Goal: Task Accomplishment & Management: Manage account settings

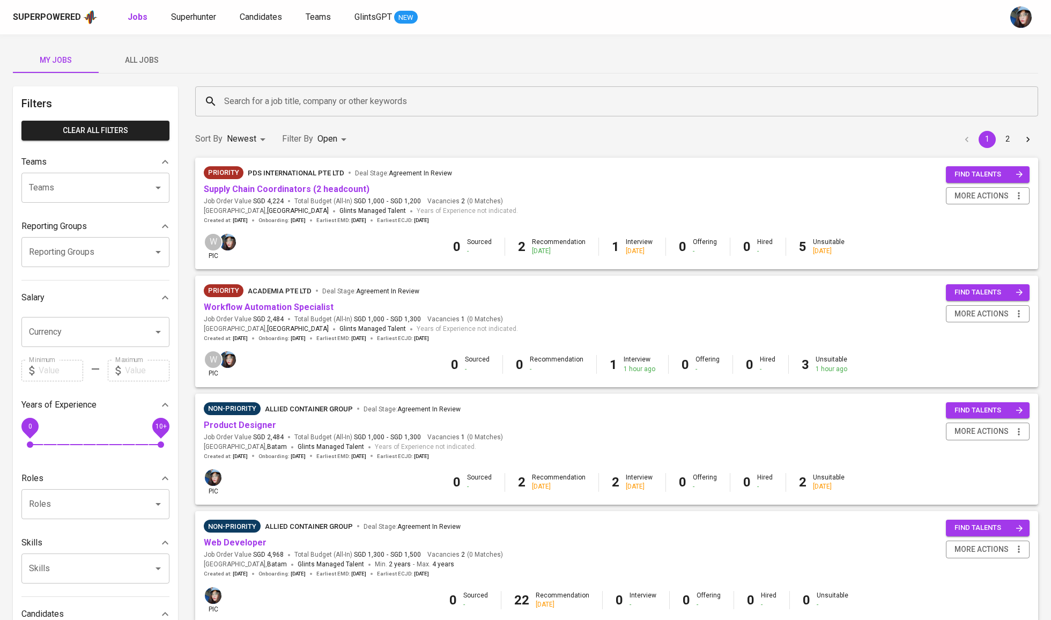
click at [241, 107] on input "Search for a job title, company or other keywords" at bounding box center [619, 101] width 796 height 20
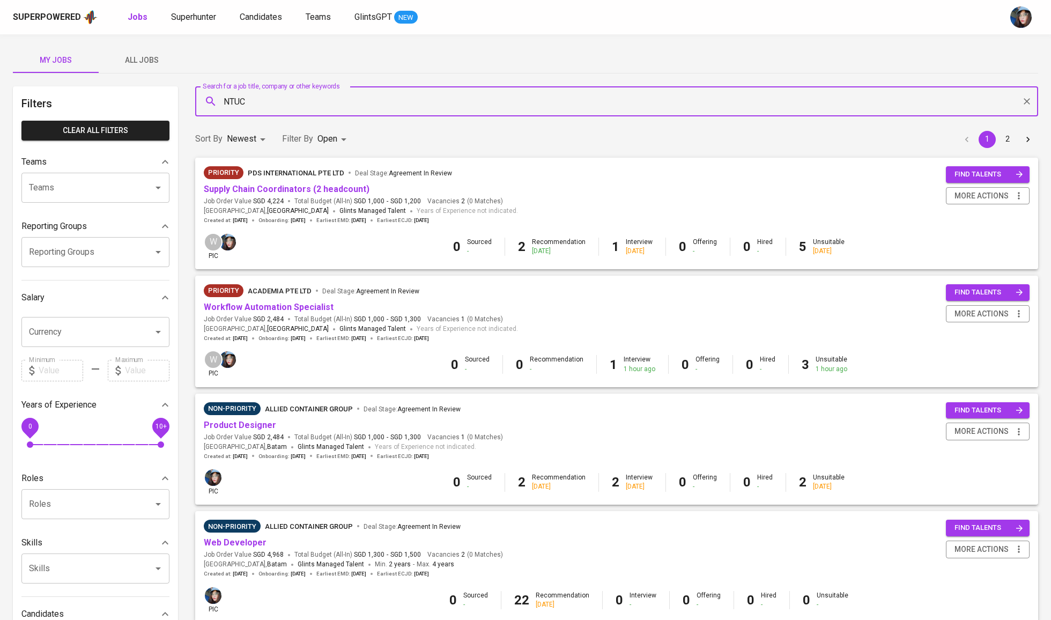
type input "NTUC"
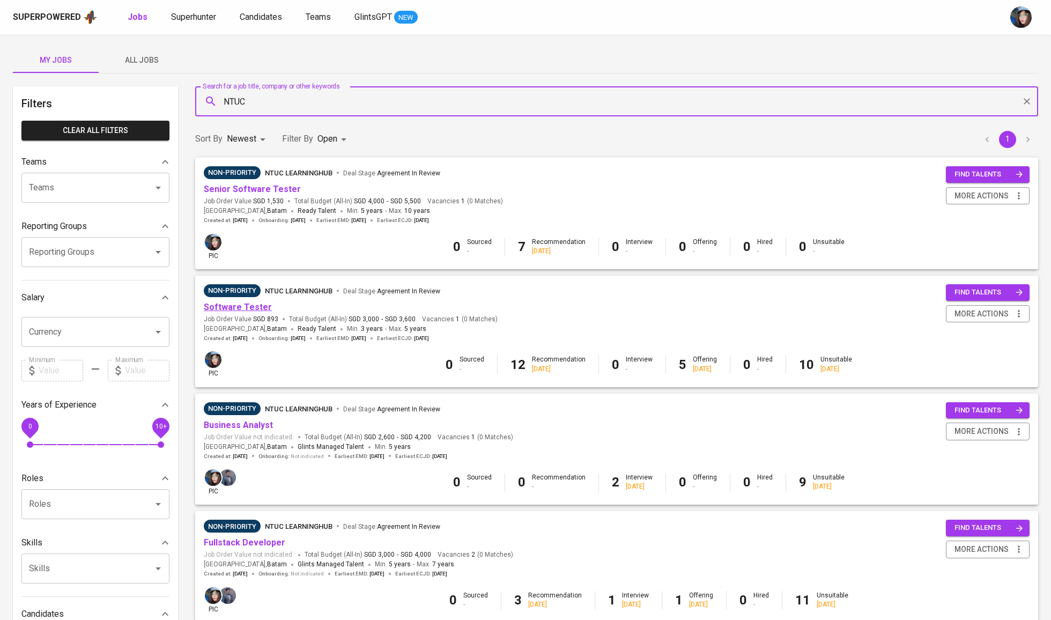
click at [248, 307] on link "Software Tester" at bounding box center [238, 307] width 68 height 10
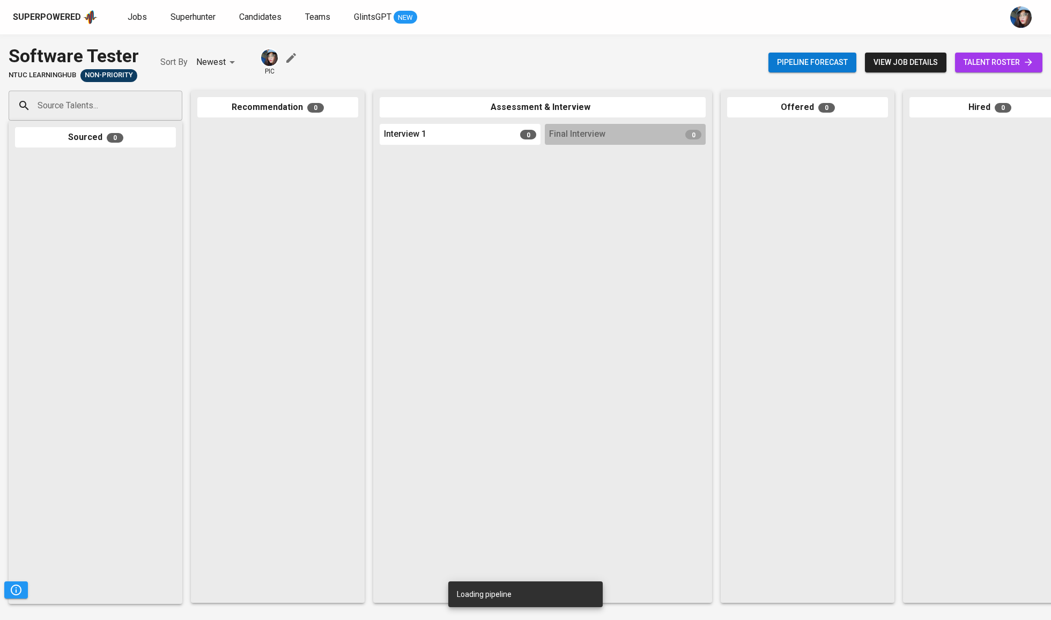
click at [1000, 65] on span "talent roster" at bounding box center [998, 62] width 70 height 13
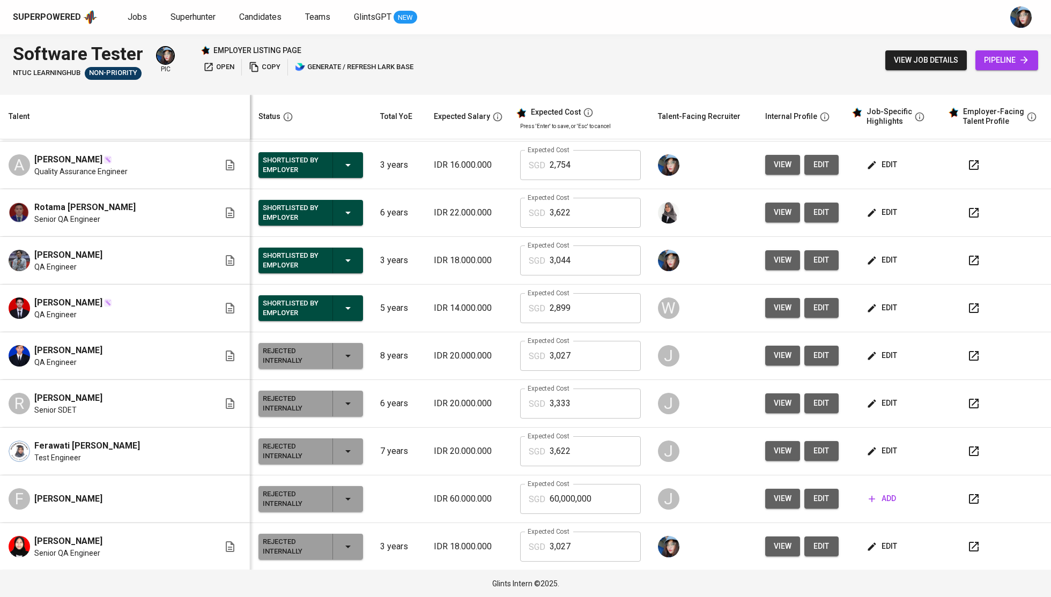
scroll to position [622, 0]
click at [873, 214] on span "edit" at bounding box center [882, 212] width 28 height 13
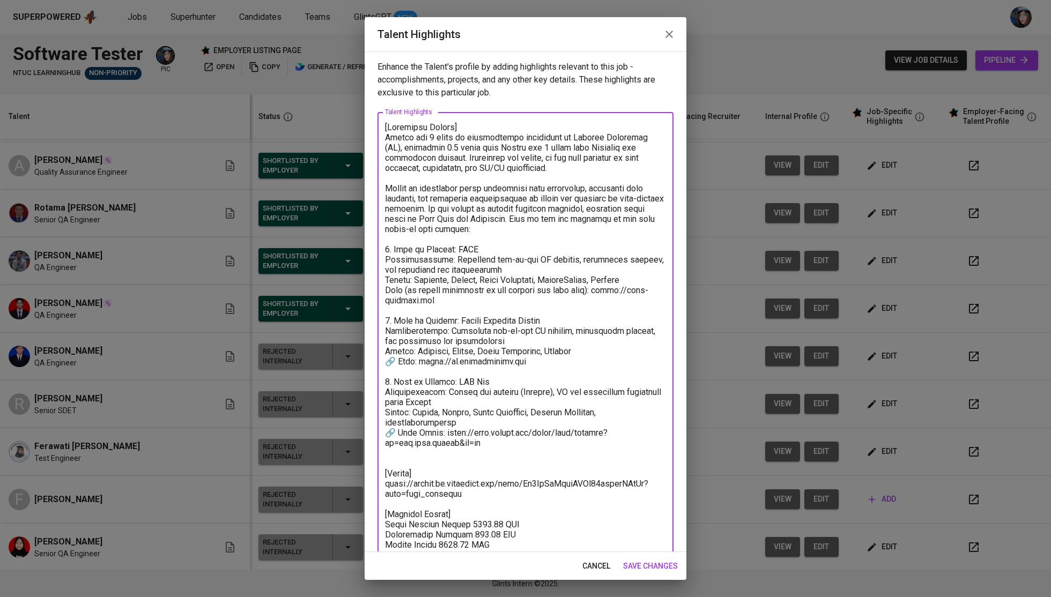
click at [437, 479] on textarea at bounding box center [525, 377] width 281 height 510
click at [464, 173] on textarea at bounding box center [525, 377] width 281 height 510
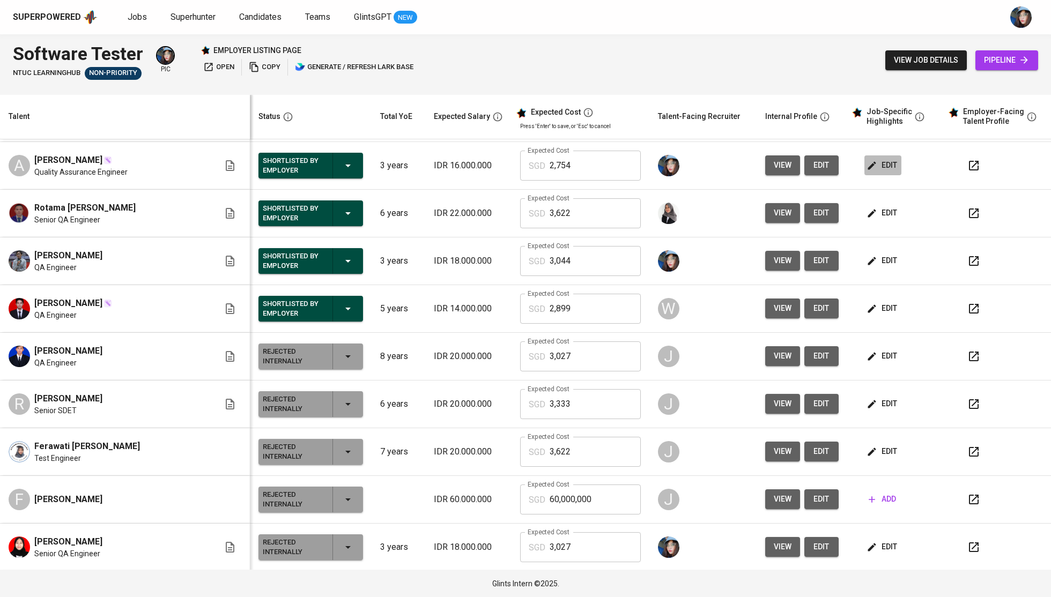
click at [864, 161] on button "edit" at bounding box center [882, 165] width 37 height 20
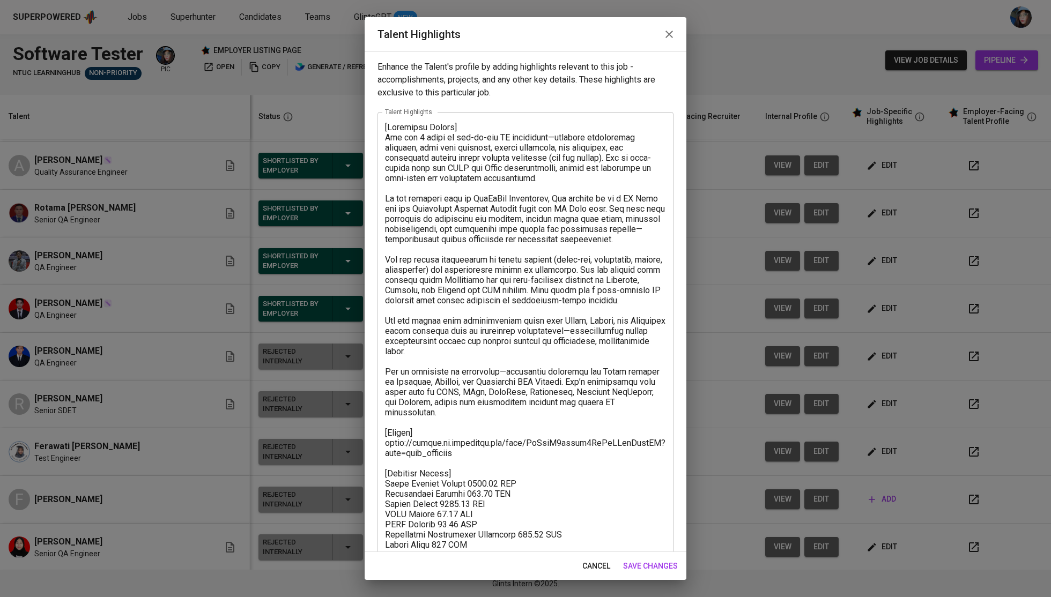
click at [455, 449] on textarea at bounding box center [525, 352] width 281 height 460
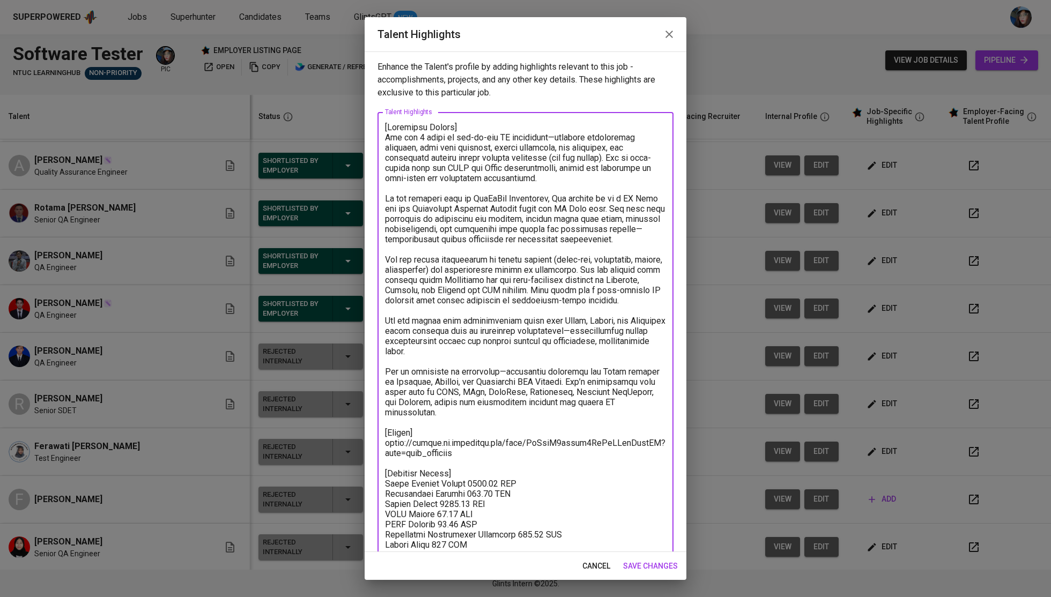
click at [455, 449] on textarea at bounding box center [525, 352] width 281 height 460
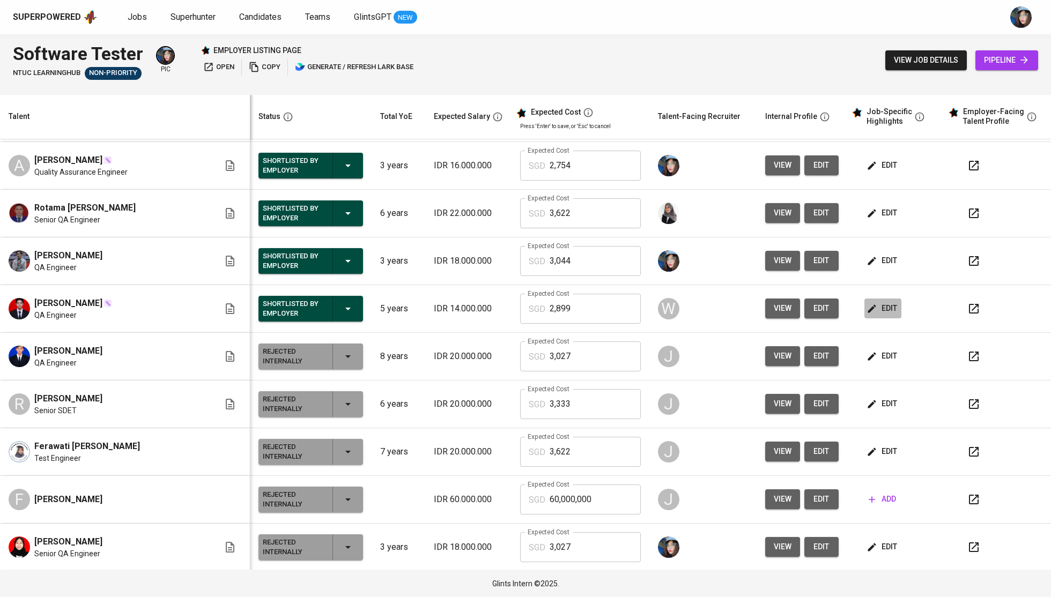
click at [866, 314] on icon "button" at bounding box center [871, 308] width 11 height 11
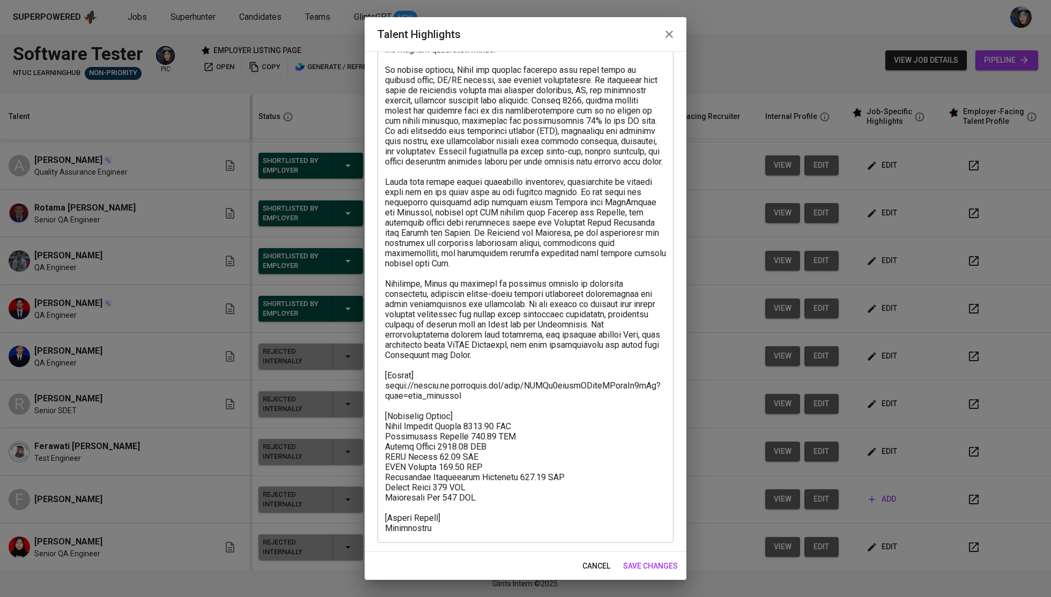
scroll to position [159, 0]
click at [455, 391] on textarea at bounding box center [525, 248] width 281 height 570
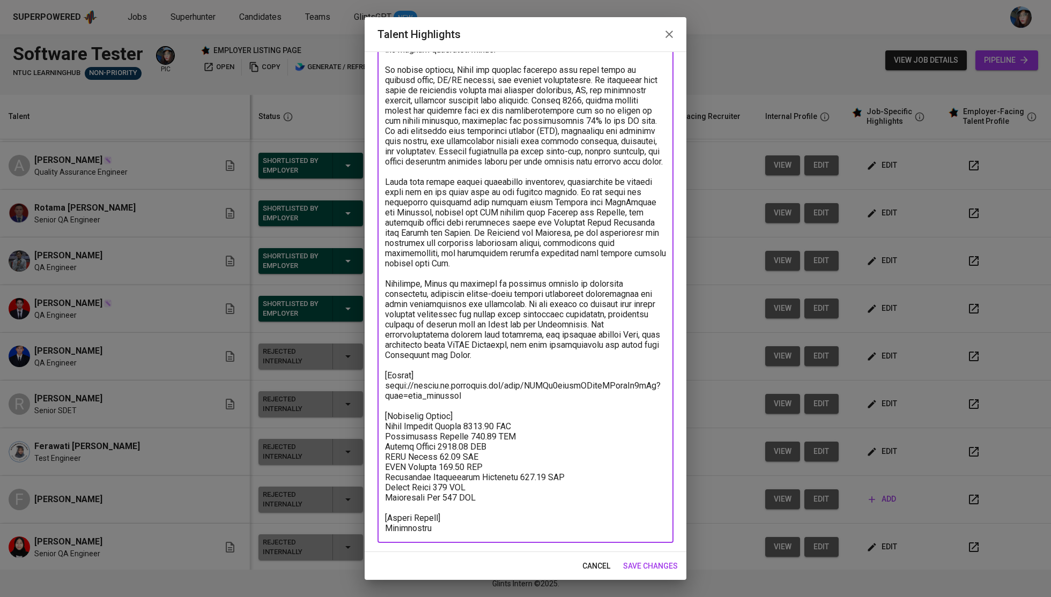
click at [455, 391] on textarea at bounding box center [525, 248] width 281 height 570
click at [525, 396] on textarea at bounding box center [525, 248] width 281 height 570
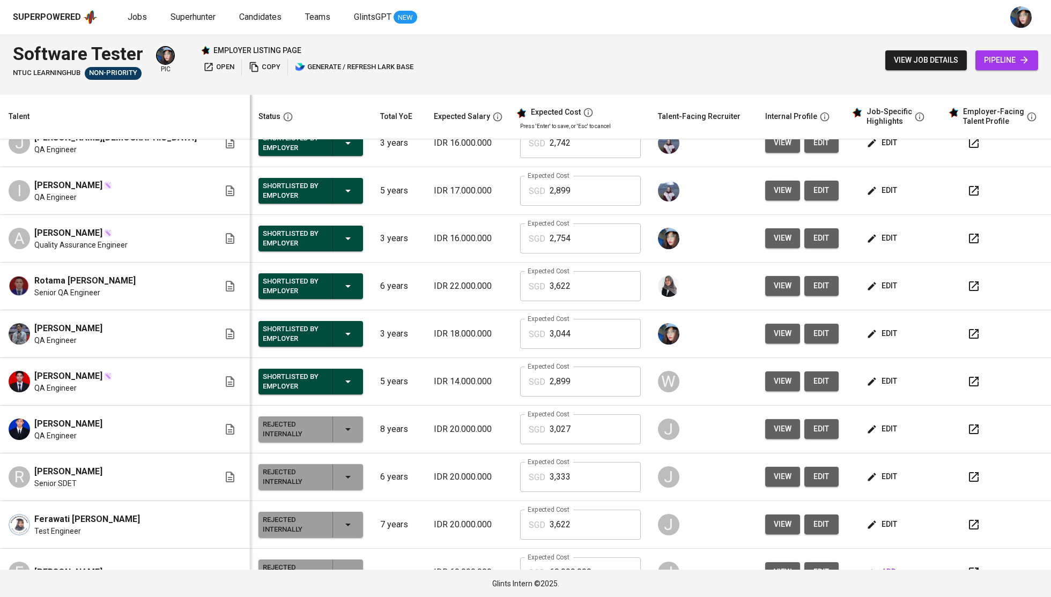
scroll to position [539, 0]
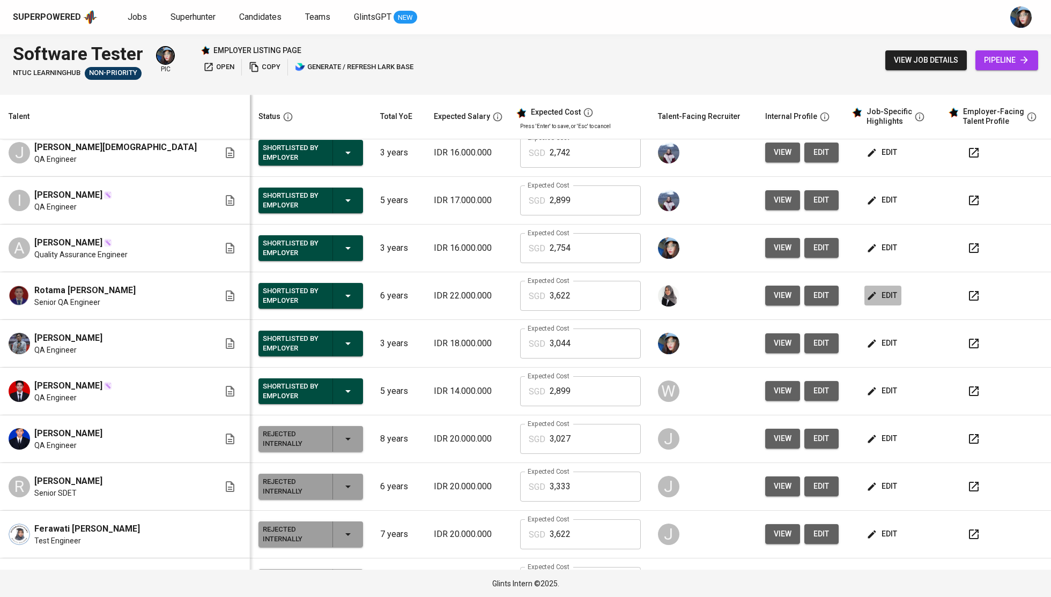
click at [866, 301] on icon "button" at bounding box center [871, 296] width 11 height 11
click at [866, 205] on icon "button" at bounding box center [871, 200] width 11 height 11
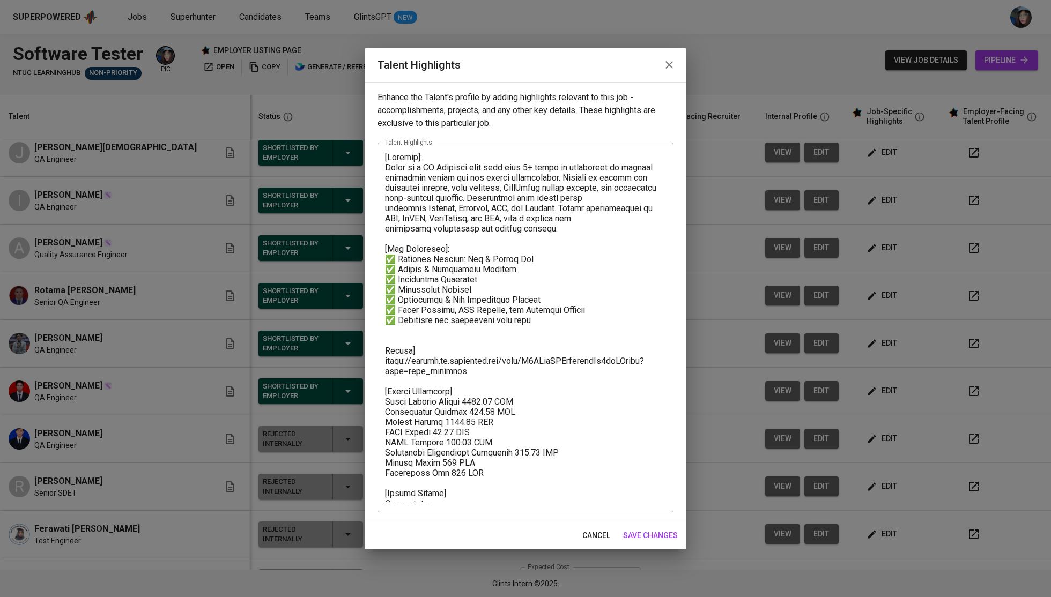
click at [484, 367] on textarea at bounding box center [525, 327] width 281 height 350
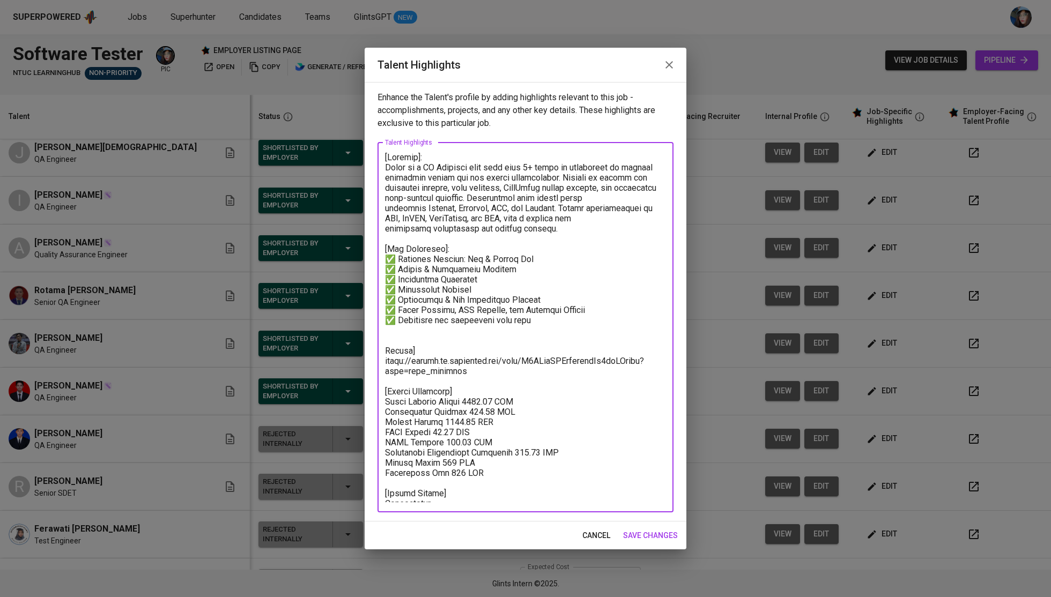
click at [484, 367] on textarea at bounding box center [525, 327] width 281 height 350
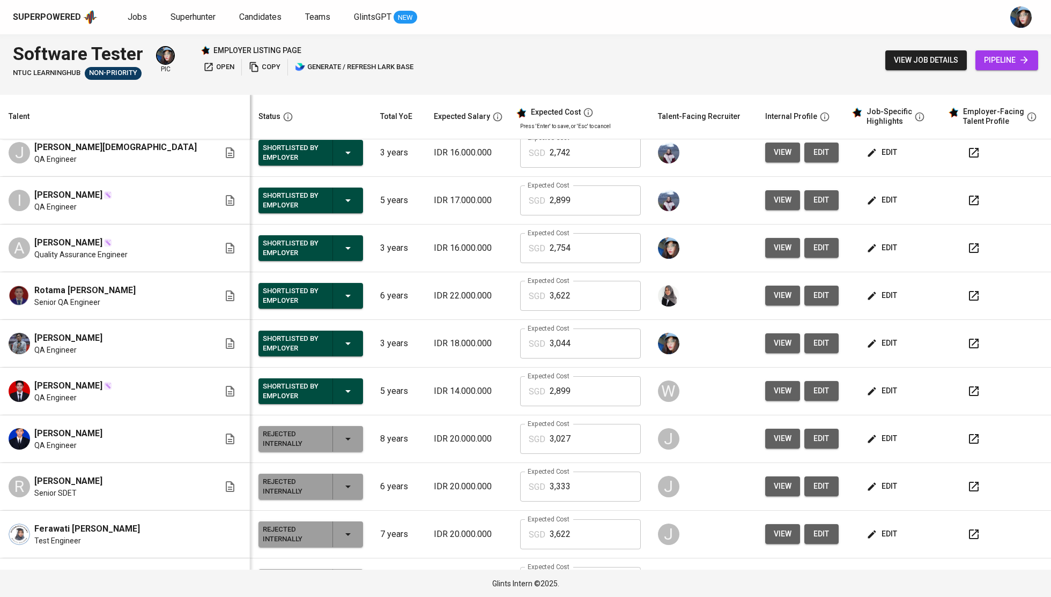
click at [130, 325] on td "[PERSON_NAME] QA Engineer" at bounding box center [125, 344] width 250 height 48
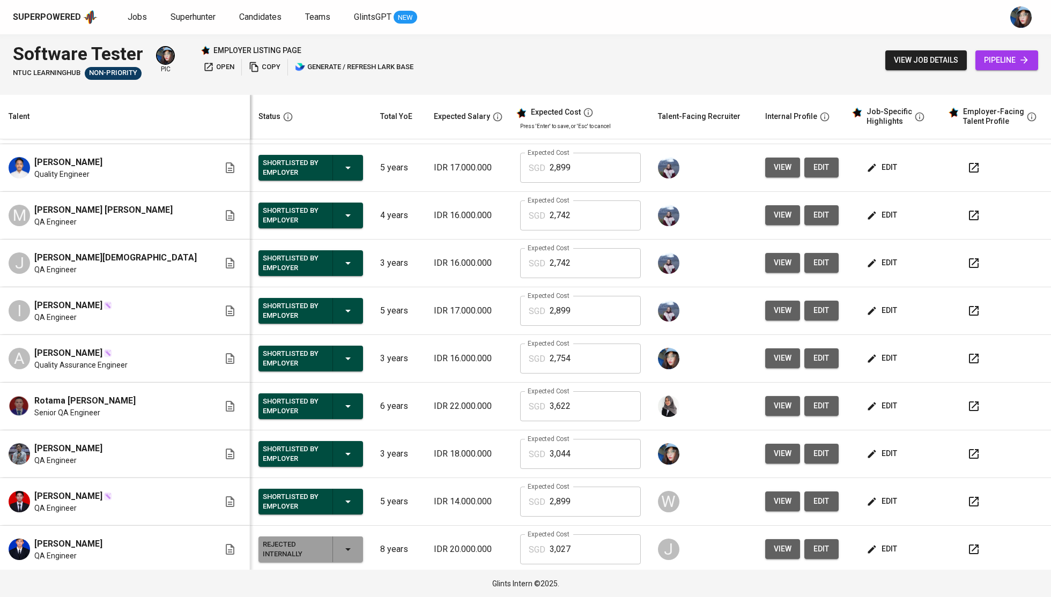
scroll to position [427, 0]
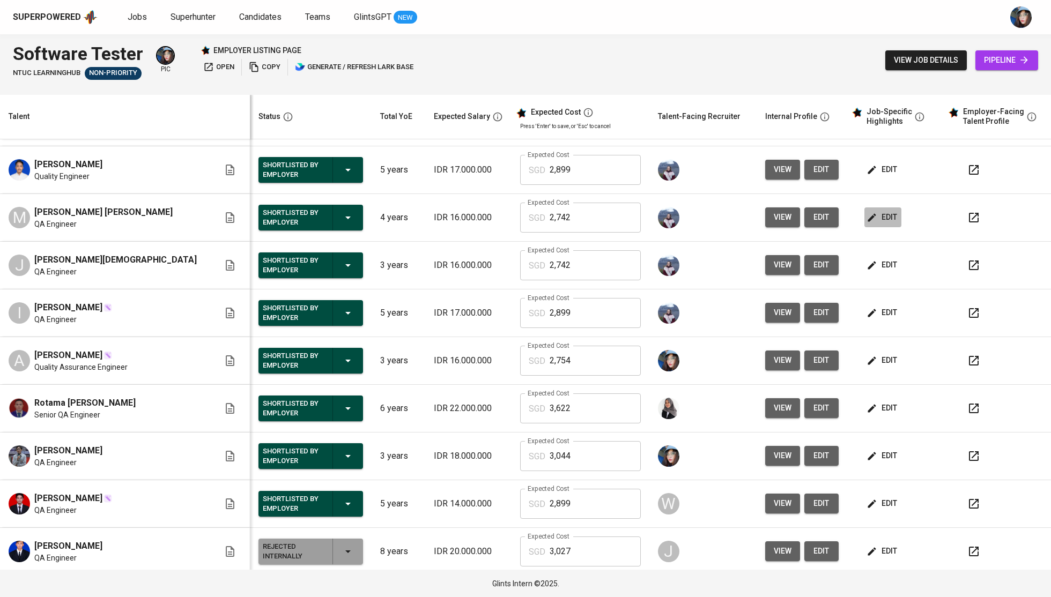
click at [869, 224] on span "edit" at bounding box center [882, 217] width 28 height 13
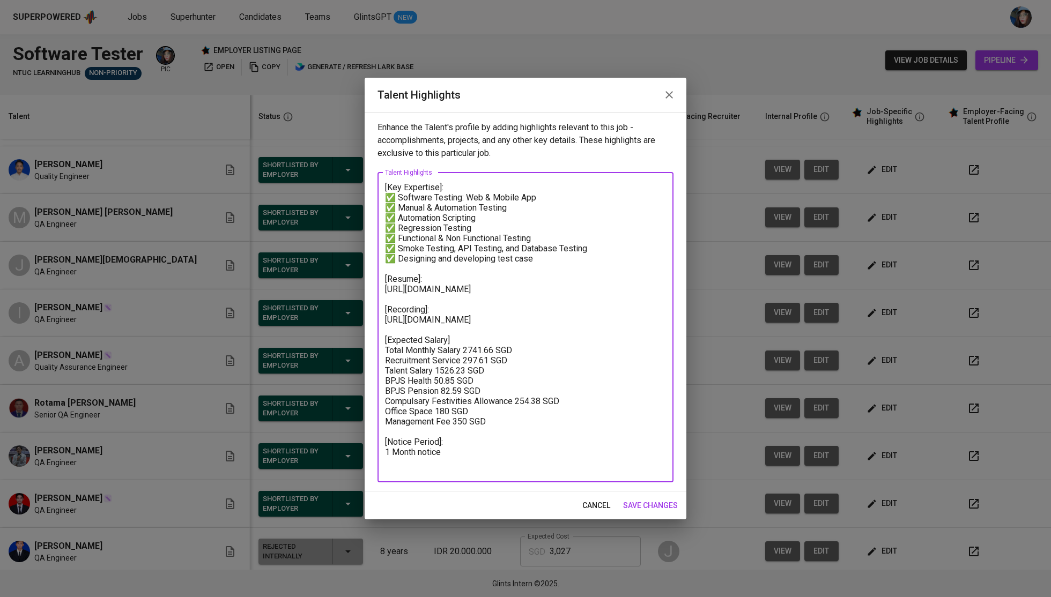
drag, startPoint x: 464, startPoint y: 301, endPoint x: 375, endPoint y: 284, distance: 90.0
click at [375, 284] on div "Enhance the Talent's profile by adding highlights relevant to this job - accomp…" at bounding box center [526, 302] width 322 height 380
click at [459, 313] on textarea "[Key Expertise]: ✅ Software Testing: Web & Mobile App ✅ Manual & Automation Tes…" at bounding box center [525, 327] width 281 height 290
drag, startPoint x: 472, startPoint y: 339, endPoint x: 375, endPoint y: 313, distance: 100.5
click at [375, 313] on div "Enhance the Talent's profile by adding highlights relevant to this job - accomp…" at bounding box center [526, 302] width 322 height 380
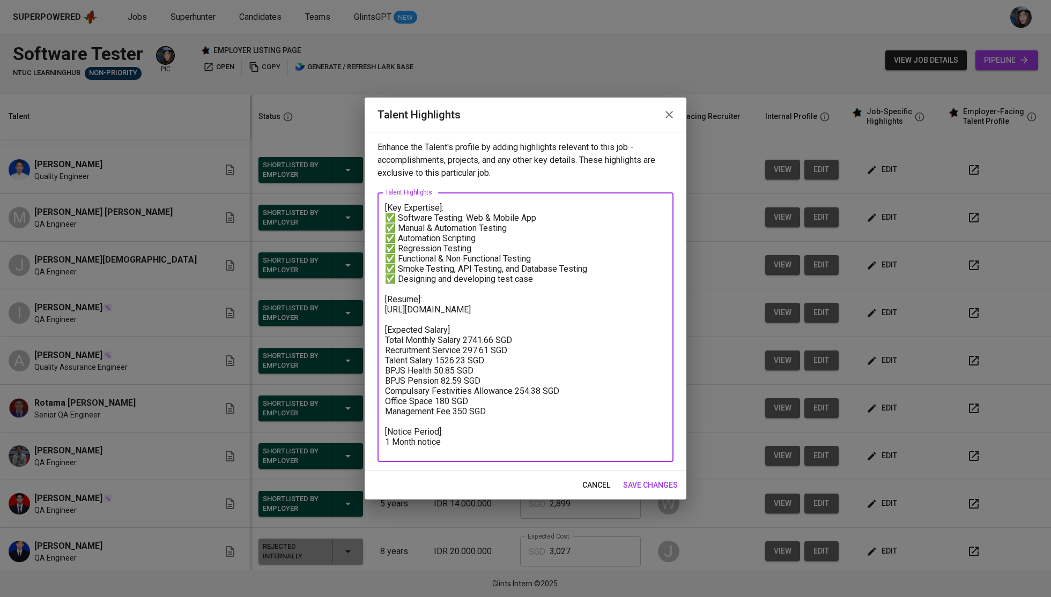
type textarea "[Key Expertise]: ✅ Software Testing: Web & Mobile App ✅ Manual & Automation Tes…"
click at [651, 484] on span "save changes" at bounding box center [650, 485] width 55 height 13
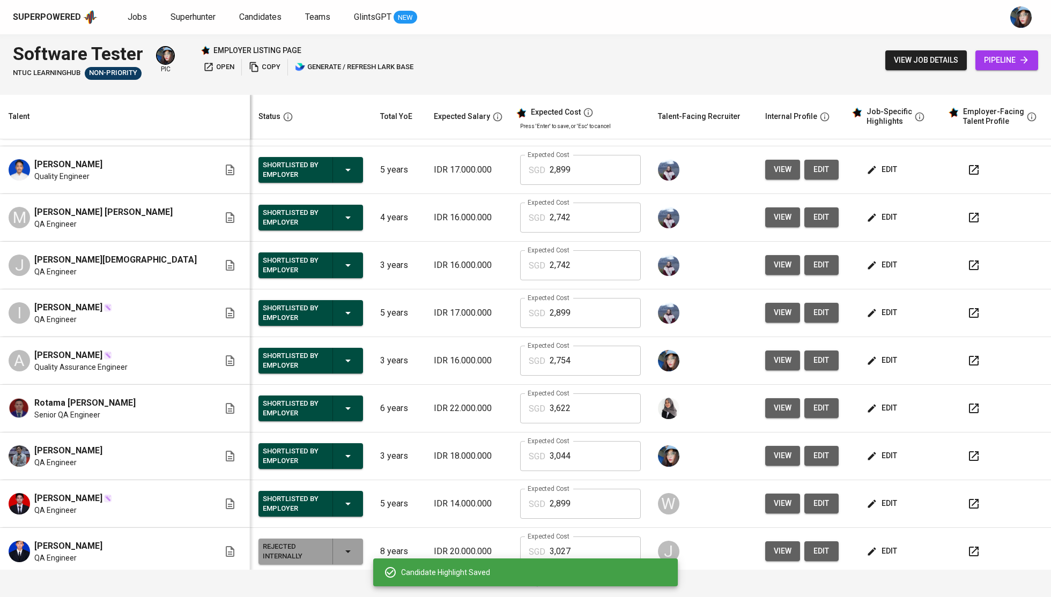
click at [651, 477] on td at bounding box center [702, 457] width 107 height 48
click at [655, 487] on td "W" at bounding box center [702, 504] width 107 height 48
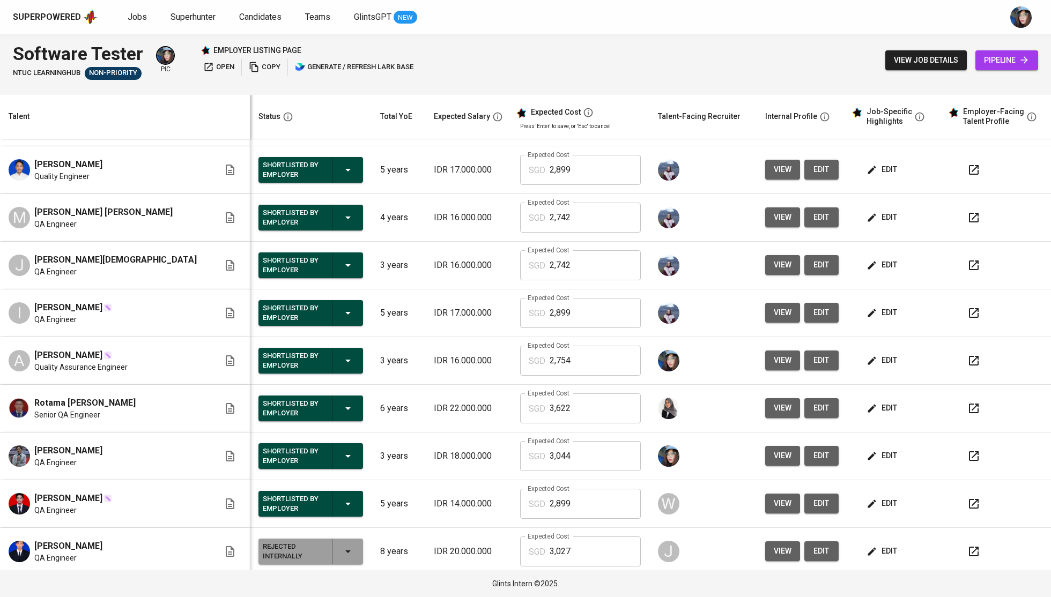
click at [443, 251] on td "IDR 16.000.000" at bounding box center [468, 266] width 86 height 48
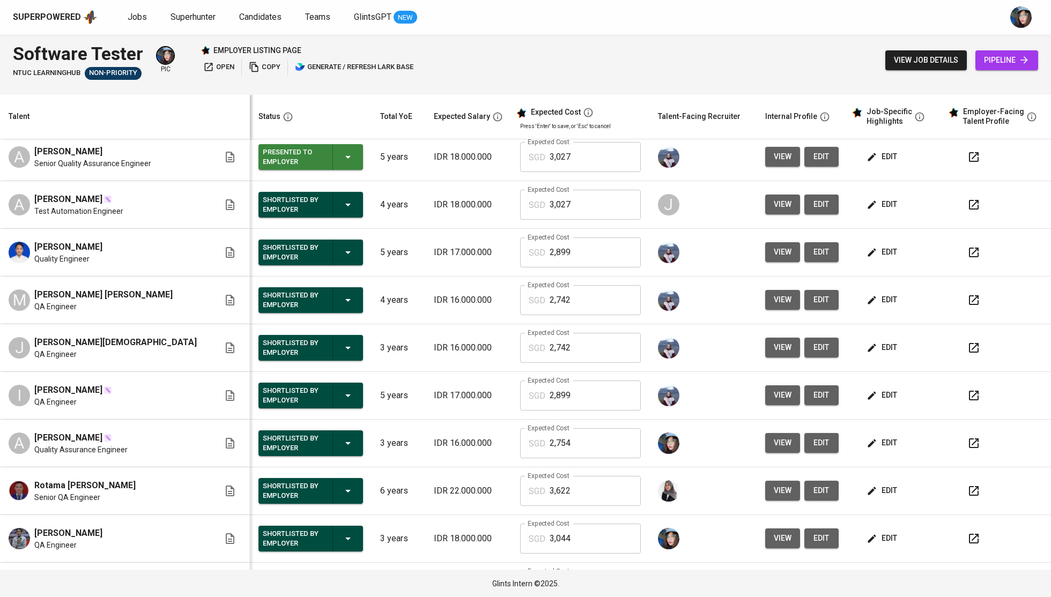
scroll to position [343, 0]
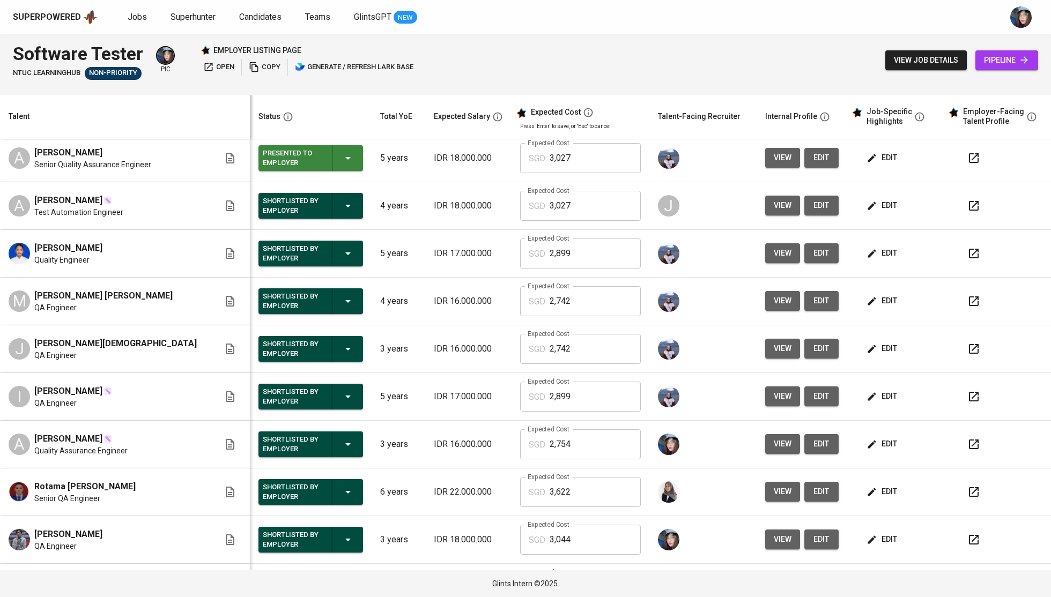
click at [866, 263] on button "edit" at bounding box center [882, 253] width 37 height 20
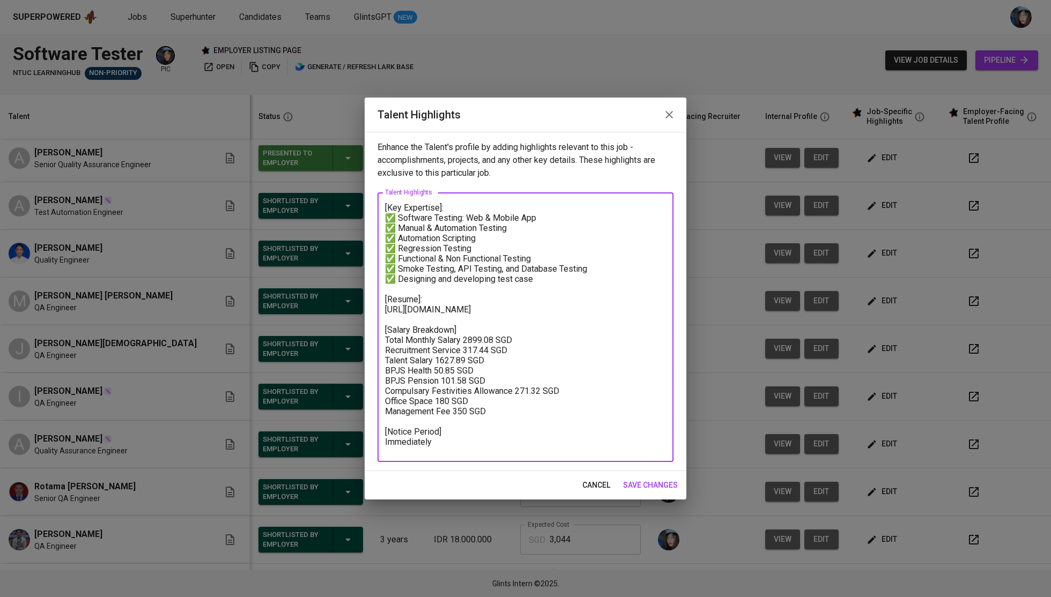
drag, startPoint x: 462, startPoint y: 324, endPoint x: 359, endPoint y: 306, distance: 104.1
click at [359, 306] on div "Talent Highlights Enhance the Talent's profile by adding highlights relevant to…" at bounding box center [525, 298] width 1051 height 597
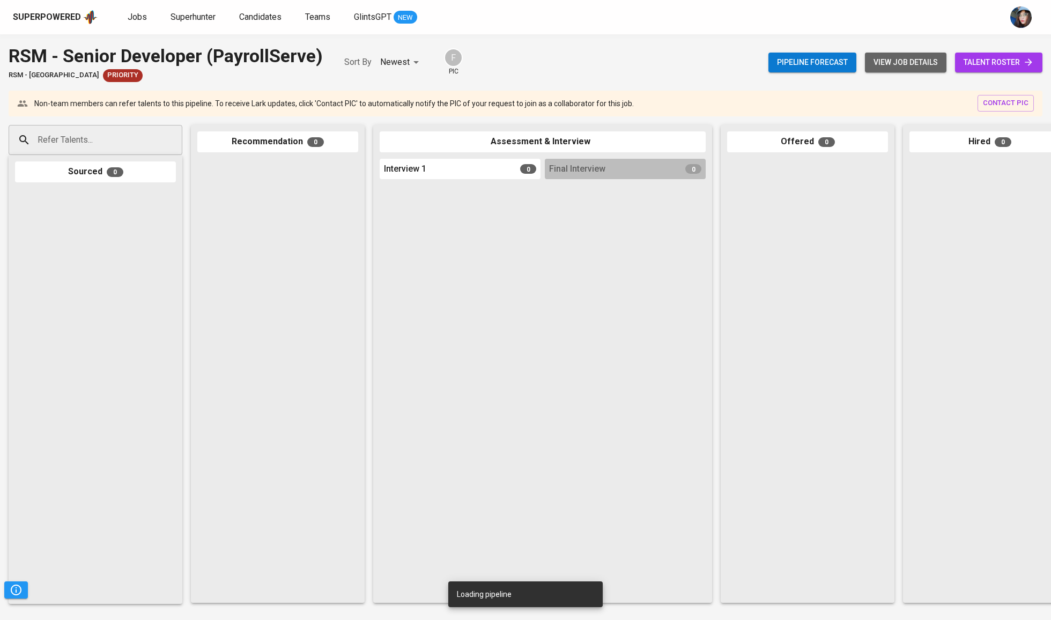
click at [928, 60] on span "view job details" at bounding box center [905, 62] width 64 height 13
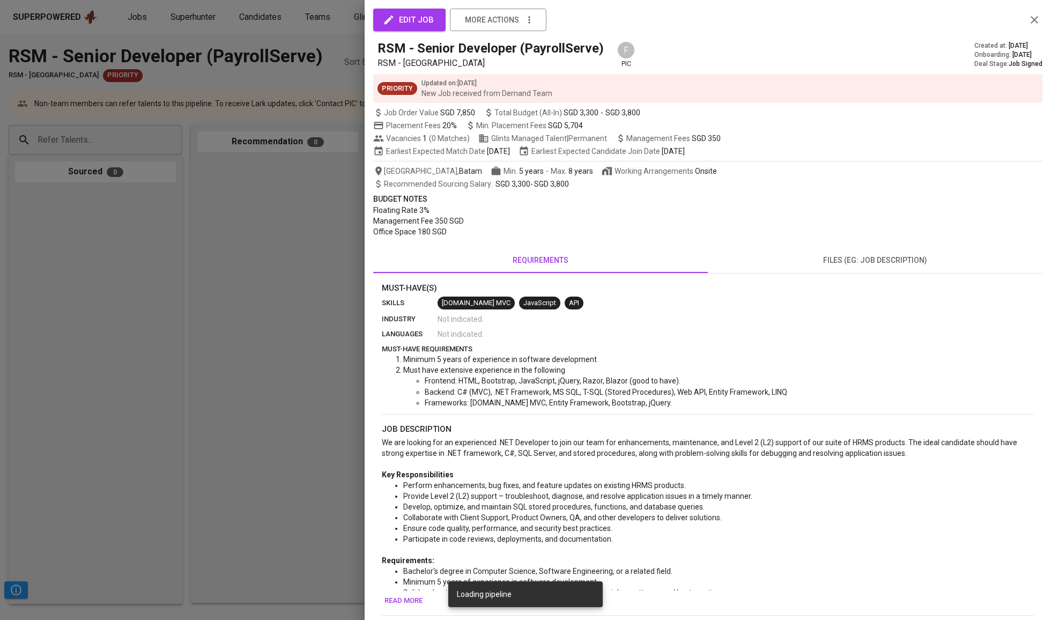
click at [284, 326] on div at bounding box center [525, 310] width 1051 height 620
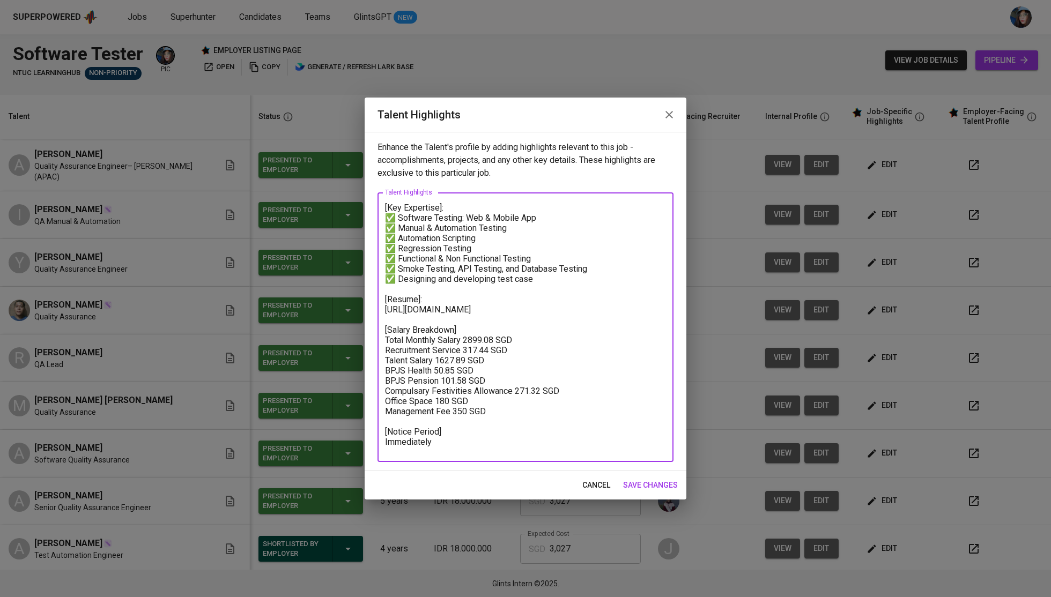
scroll to position [343, 0]
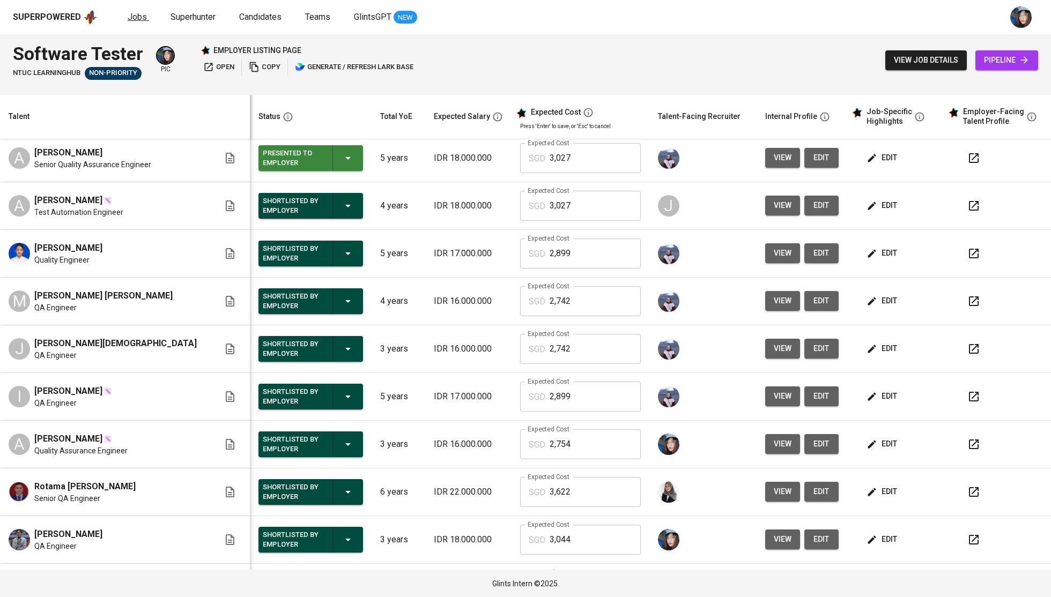
click at [138, 15] on span "Jobs" at bounding box center [137, 17] width 19 height 10
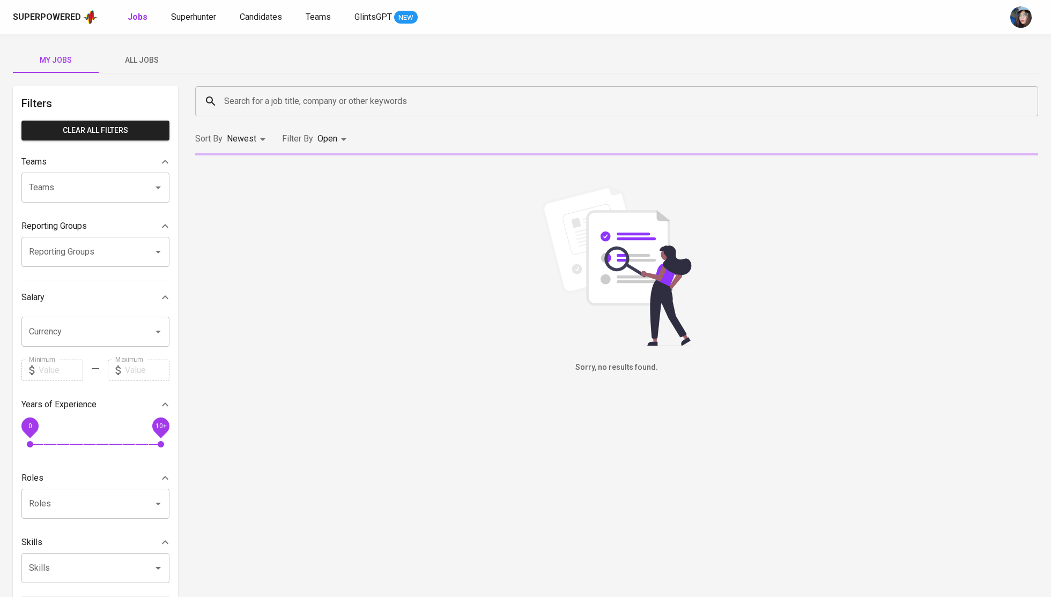
click at [199, 7] on div "Superpowered Jobs Superhunter Candidates Teams GlintsGPT NEW" at bounding box center [525, 17] width 1051 height 34
click at [202, 16] on span "Superhunter" at bounding box center [193, 17] width 45 height 10
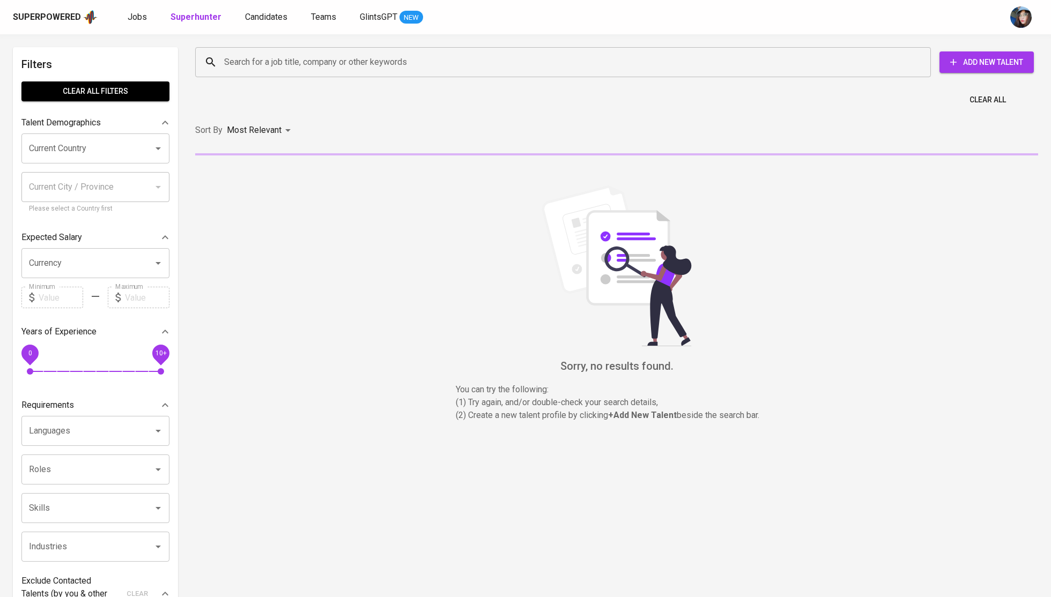
click at [253, 65] on input "Search for a job title, company or other keywords" at bounding box center [565, 62] width 688 height 20
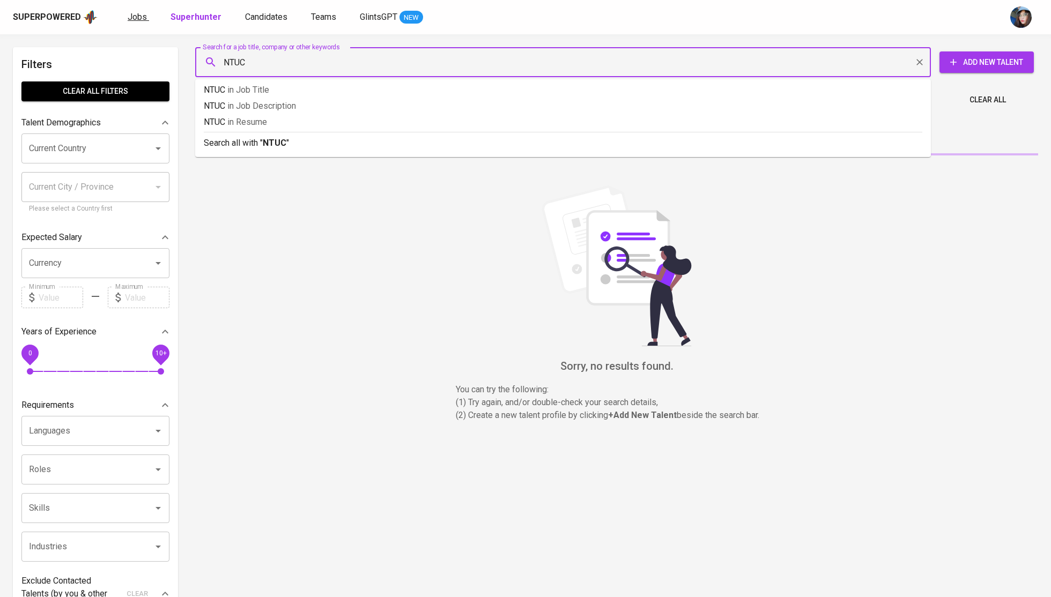
type input "NTUC"
click at [140, 11] on link "Jobs" at bounding box center [138, 17] width 21 height 13
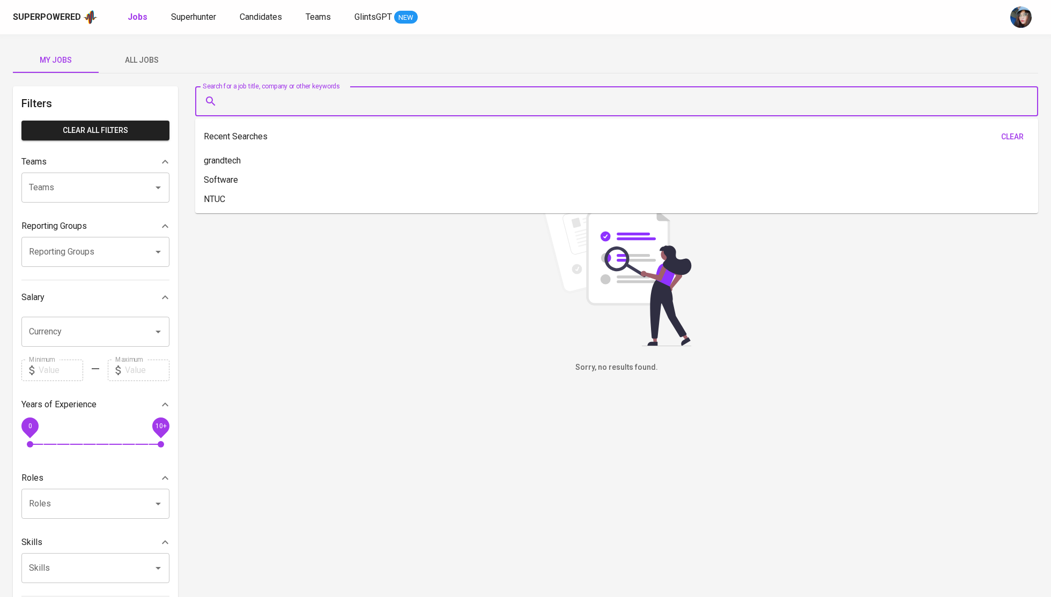
click at [260, 109] on input "Search for a job title, company or other keywords" at bounding box center [619, 101] width 796 height 20
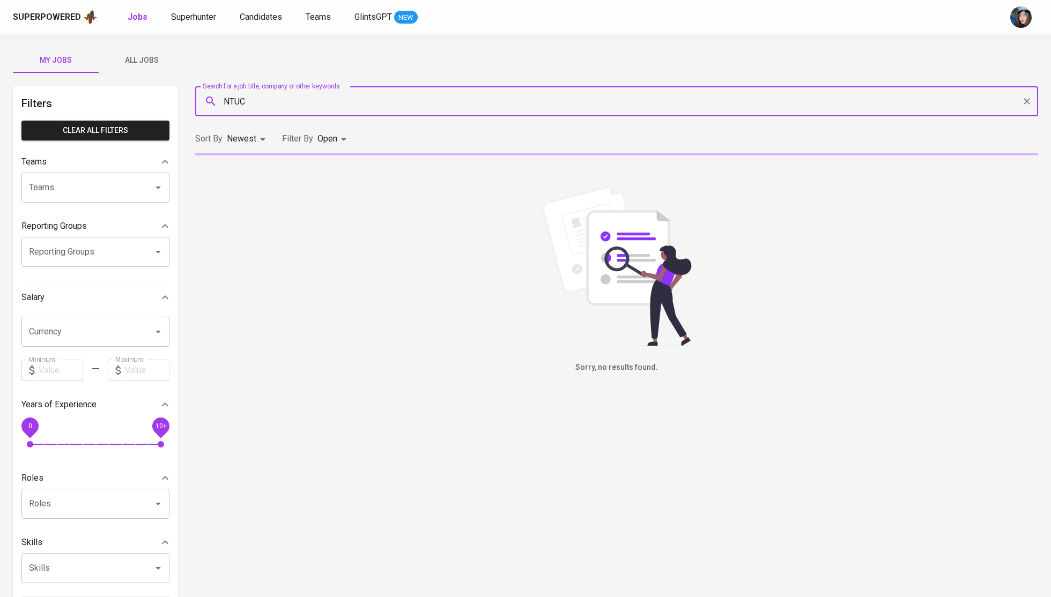
type input "NTUC"
click at [292, 102] on input "NTUC" at bounding box center [619, 101] width 796 height 20
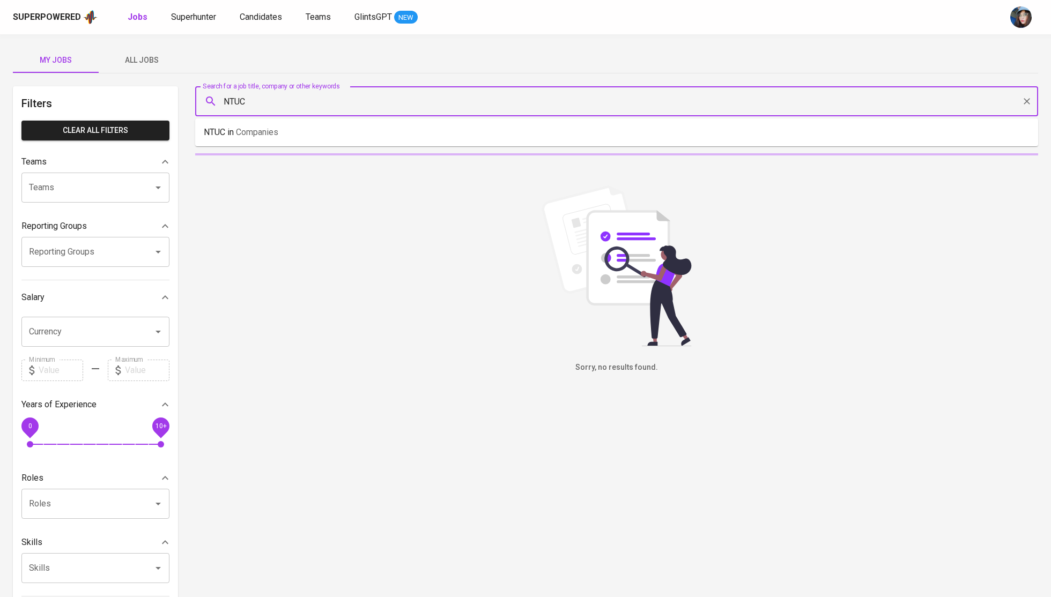
click at [292, 102] on input "NTUC" at bounding box center [619, 101] width 796 height 20
click at [307, 103] on input "NTUC" at bounding box center [619, 101] width 796 height 20
click at [278, 189] on div "Sorry, no results found." at bounding box center [616, 279] width 843 height 188
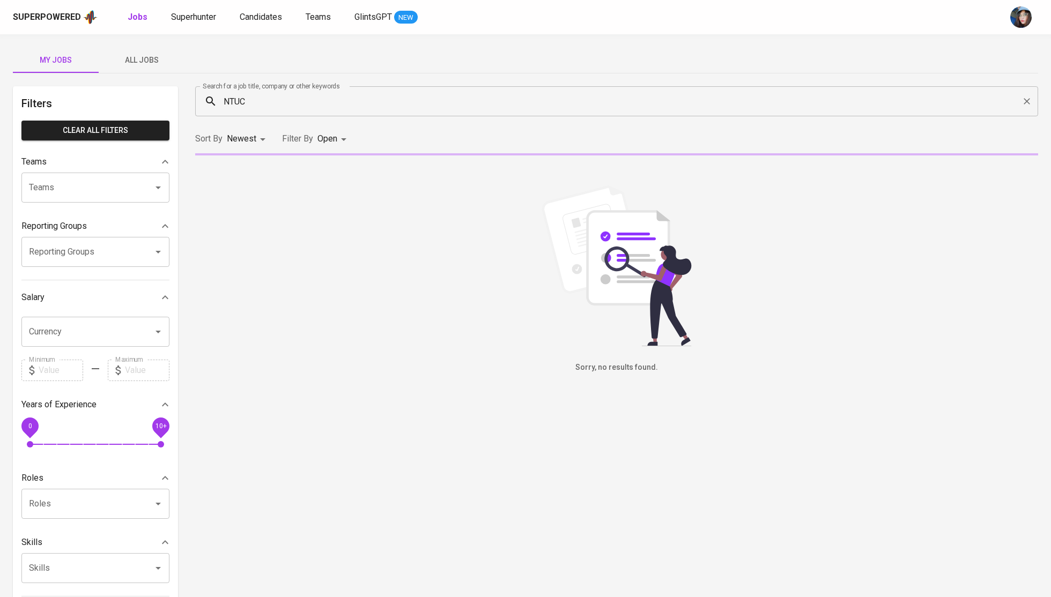
click at [516, 425] on div "Search for a job title, company or other keywords NTUC Search for a job title, …" at bounding box center [616, 388] width 843 height 605
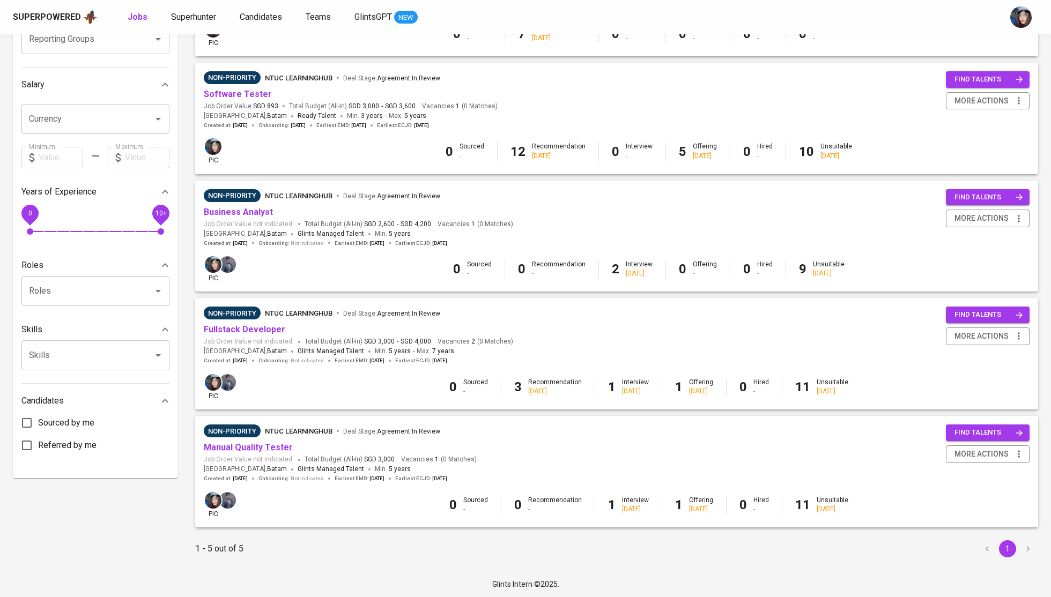
scroll to position [212, 0]
click at [258, 447] on link "Manual Quality Tester" at bounding box center [248, 448] width 89 height 10
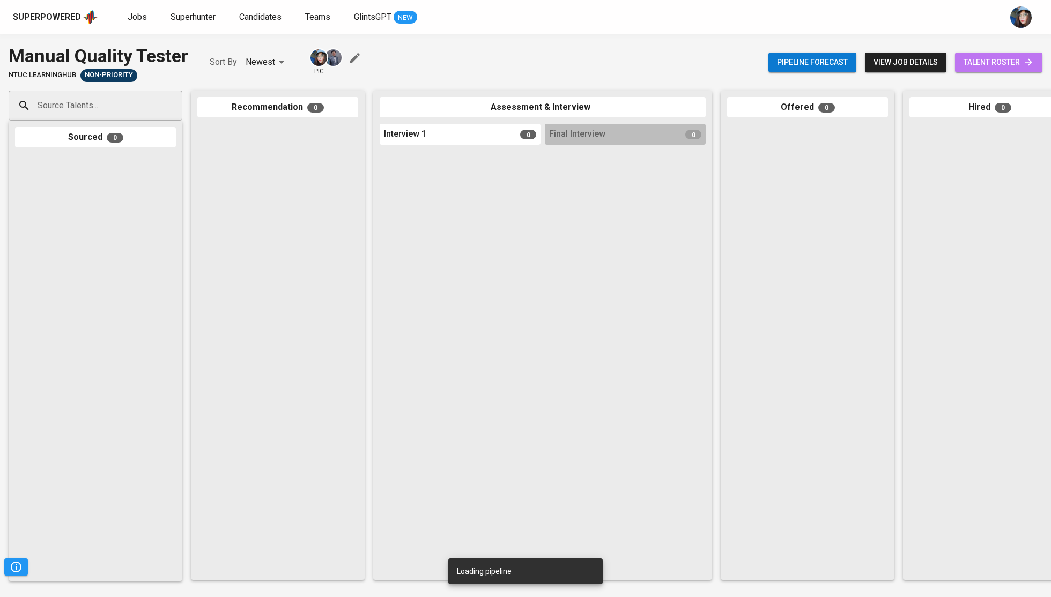
click at [1000, 59] on span "talent roster" at bounding box center [998, 62] width 70 height 13
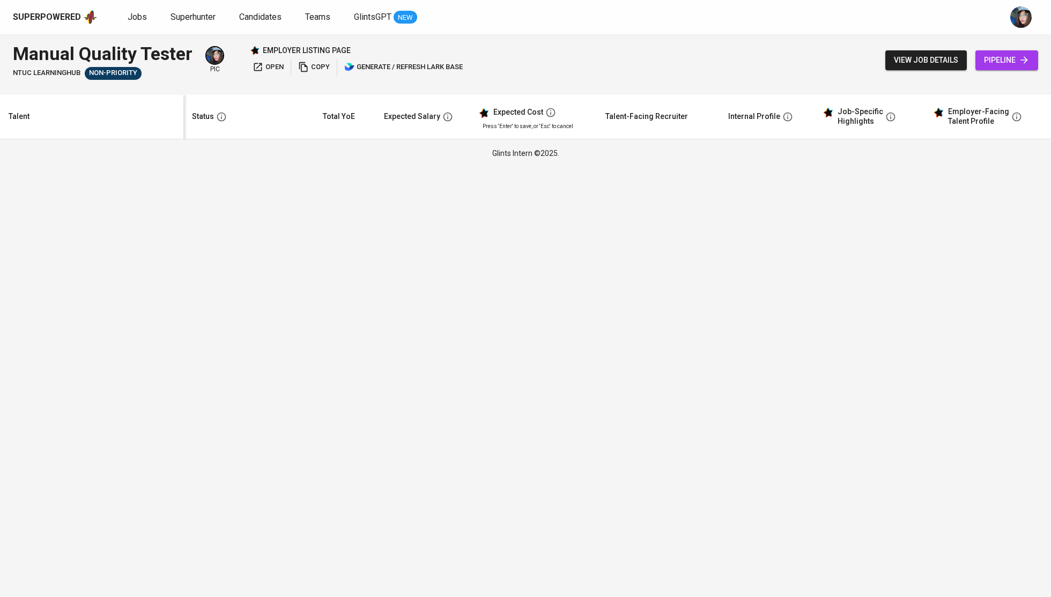
click at [991, 69] on link "pipeline" at bounding box center [1006, 60] width 63 height 20
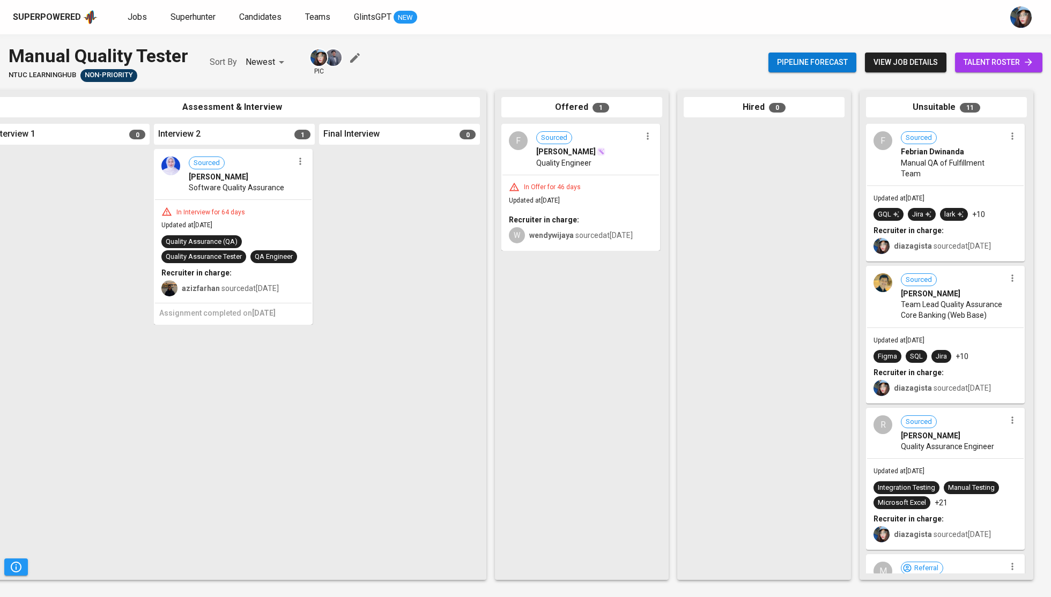
scroll to position [0, 391]
click at [1002, 69] on span "talent roster" at bounding box center [998, 62] width 70 height 13
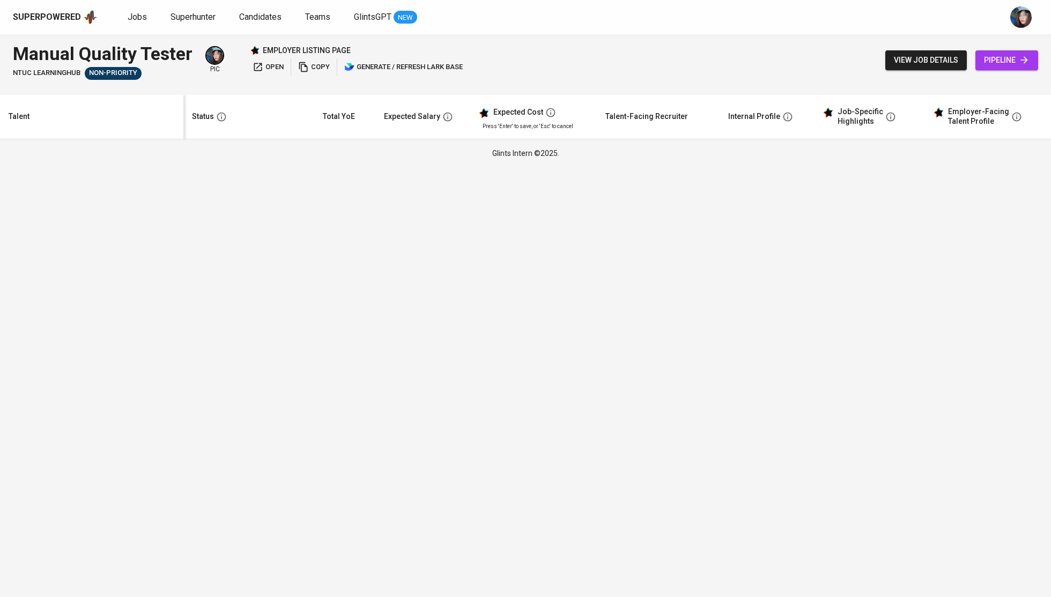
click at [551, 167] on html "Superpowered Jobs Superhunter Candidates Teams GlintsGPT NEW Manual Quality Tes…" at bounding box center [525, 83] width 1051 height 167
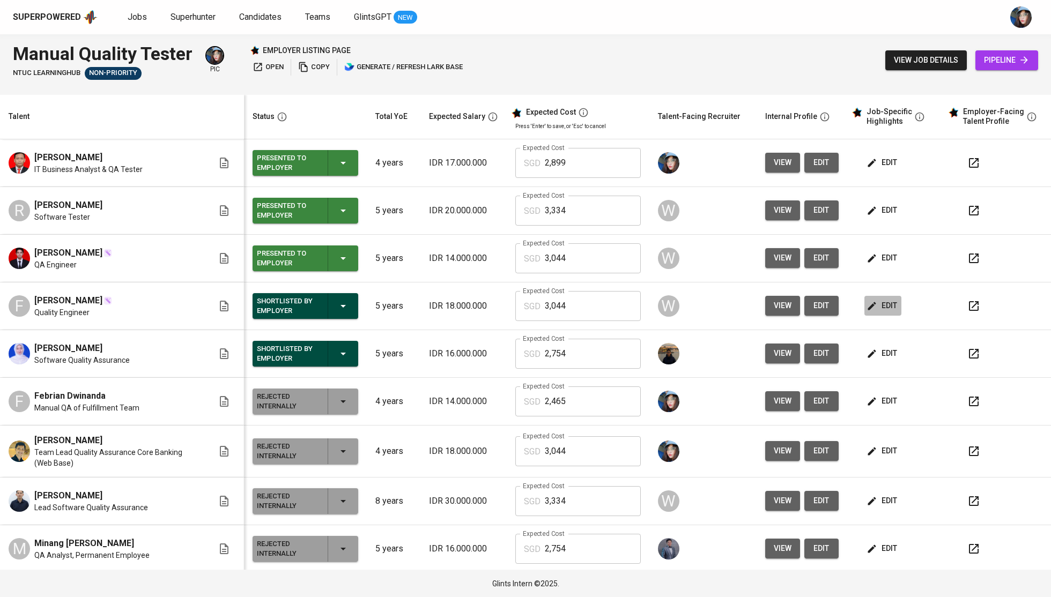
click at [888, 310] on span "edit" at bounding box center [882, 305] width 28 height 13
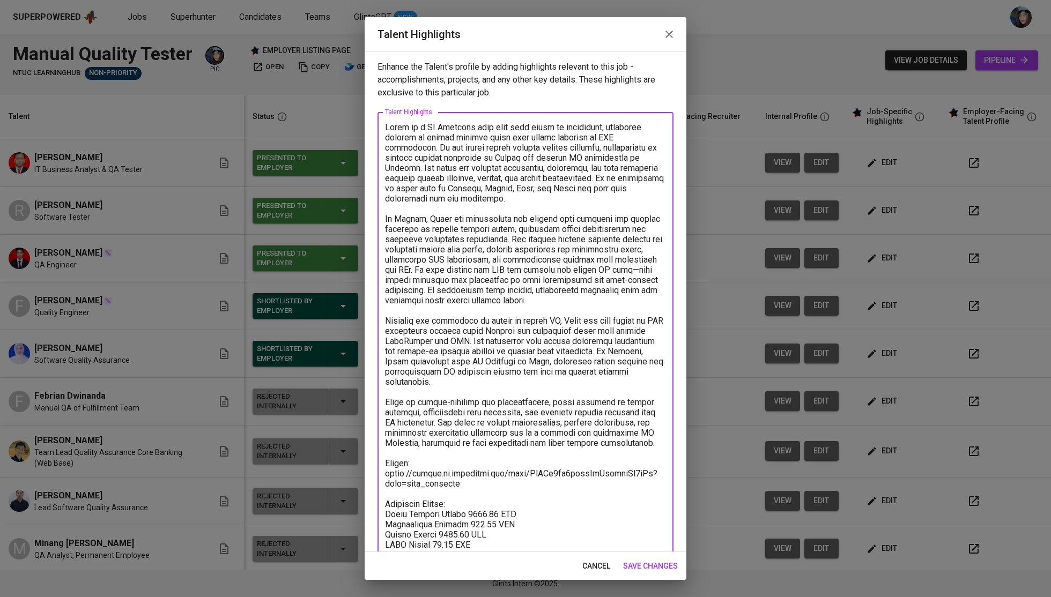
drag, startPoint x: 477, startPoint y: 473, endPoint x: 372, endPoint y: 470, distance: 105.1
click at [372, 470] on div "Enhance the Talent's profile by adding highlights relevant to this job - accomp…" at bounding box center [526, 301] width 322 height 501
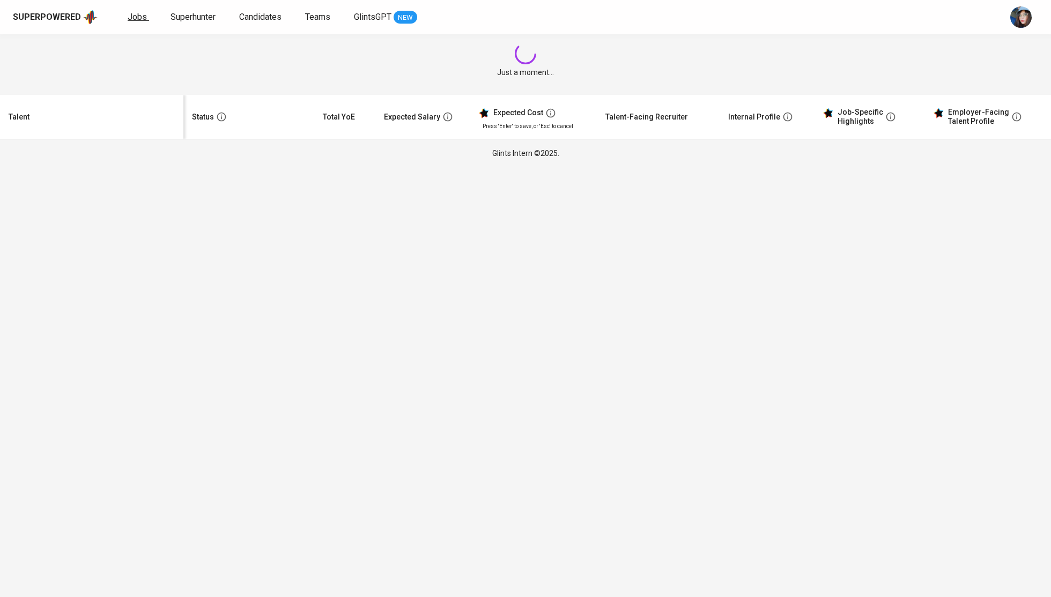
click at [133, 16] on span "Jobs" at bounding box center [137, 17] width 19 height 10
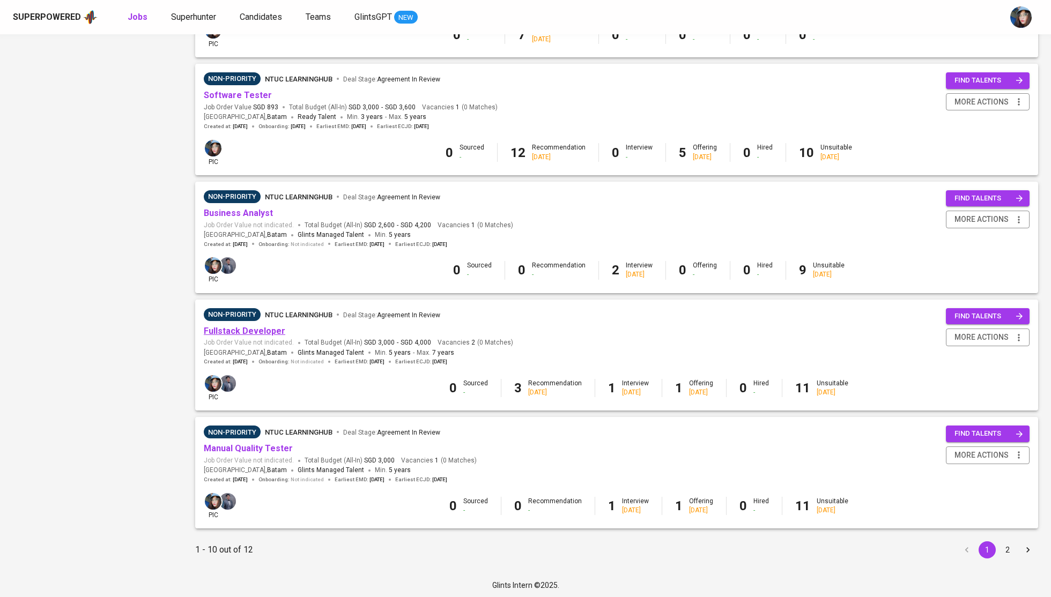
scroll to position [800, 0]
click at [264, 326] on link "Fullstack Developer" at bounding box center [244, 331] width 81 height 10
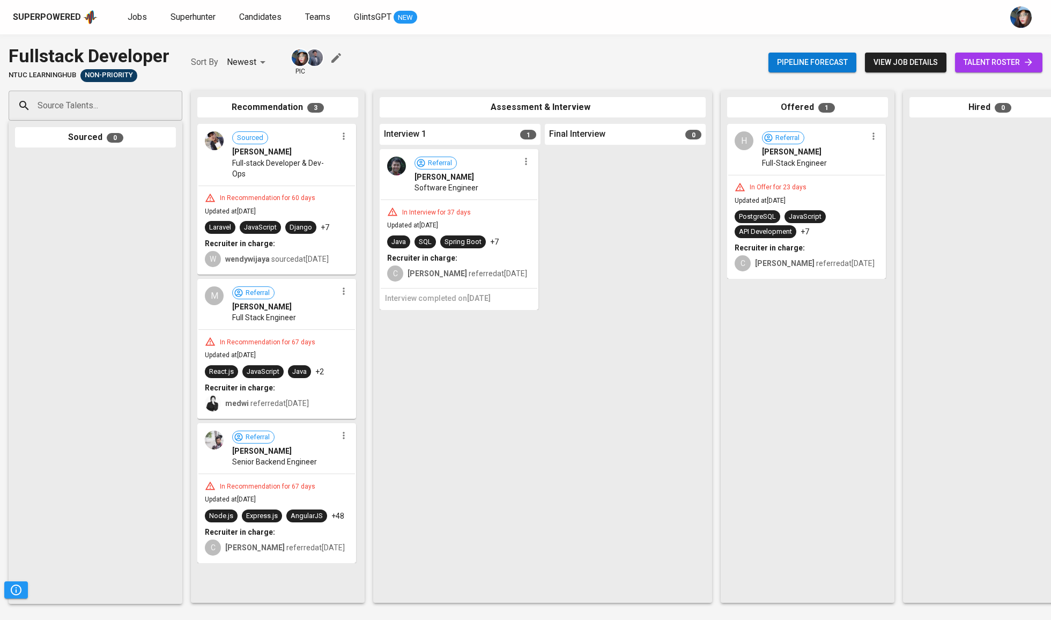
click at [1008, 67] on span "talent roster" at bounding box center [998, 62] width 70 height 13
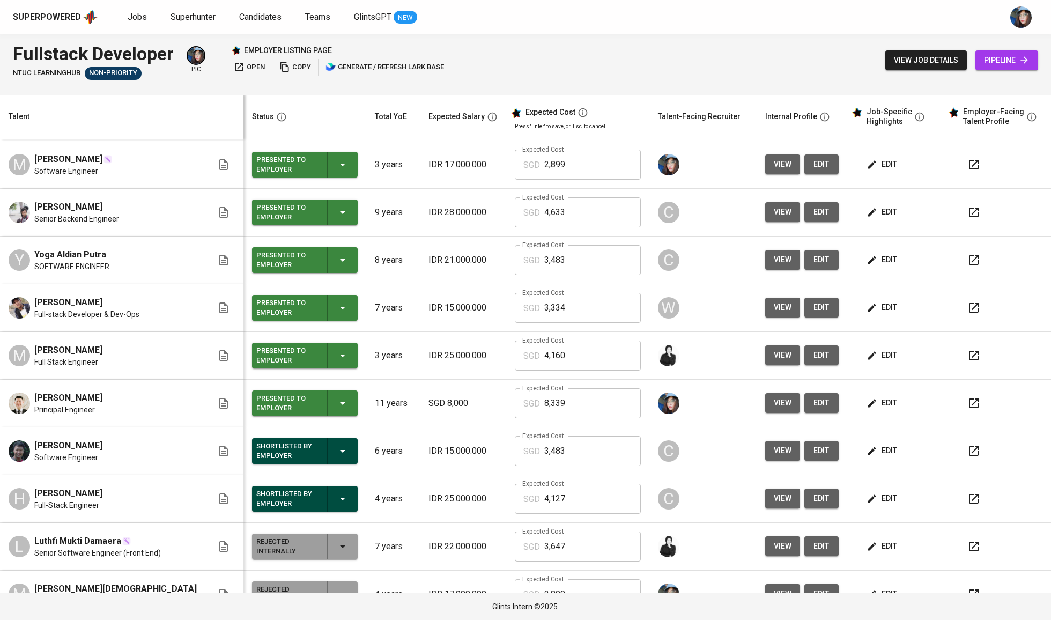
scroll to position [88, 0]
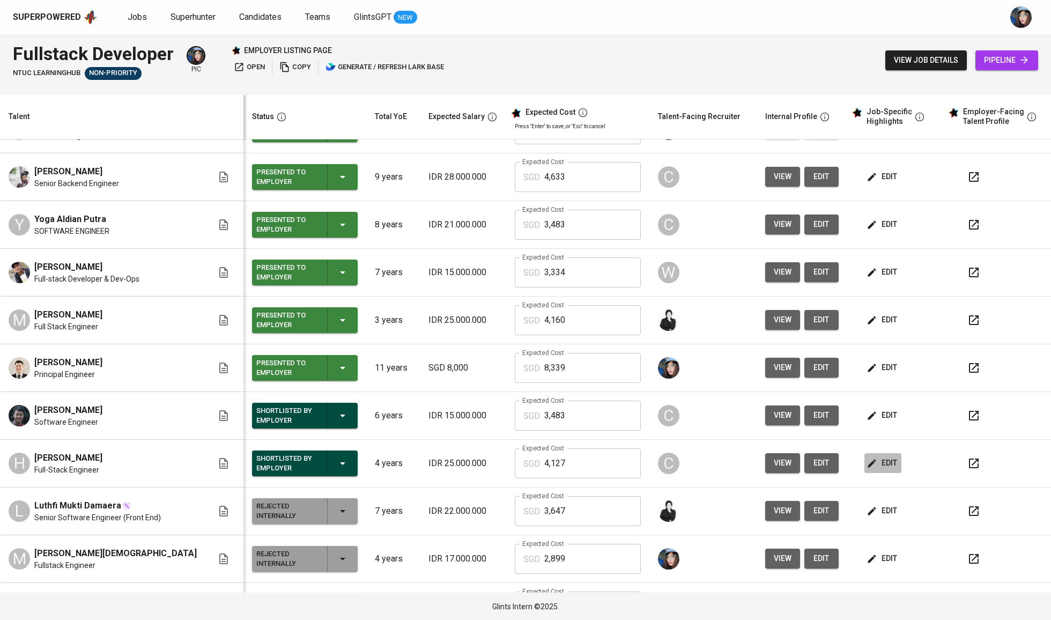
click at [882, 462] on span "edit" at bounding box center [882, 462] width 28 height 13
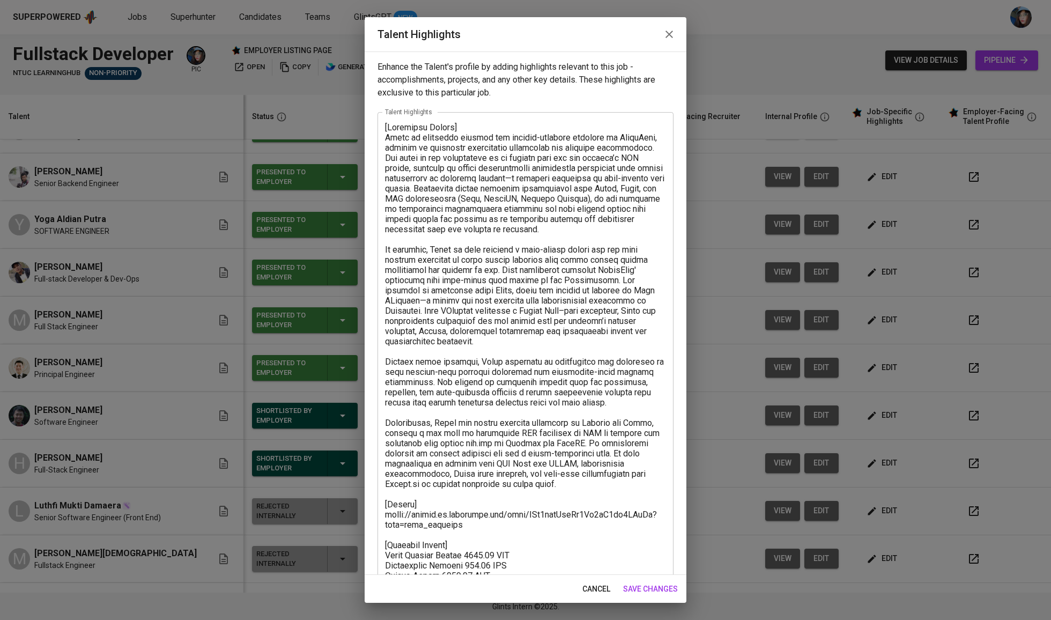
click at [462, 516] on textarea at bounding box center [525, 387] width 281 height 530
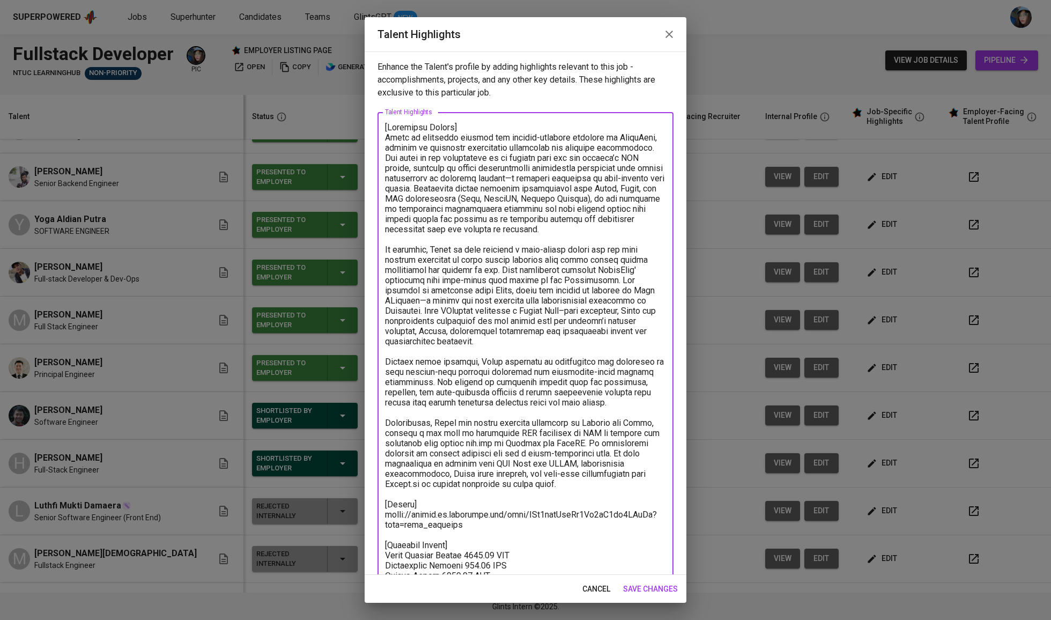
click at [462, 516] on textarea at bounding box center [525, 387] width 281 height 530
